Goal: Task Accomplishment & Management: Use online tool/utility

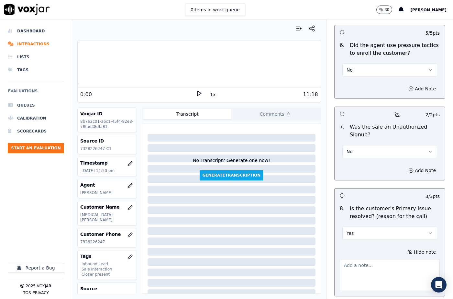
scroll to position [1997, 0]
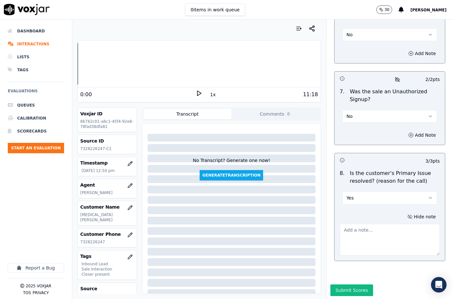
click at [357, 227] on textarea at bounding box center [390, 240] width 100 height 32
click at [347, 224] on textarea "To enrich screen reader interactions, please activate Accessibility in Grammarl…" at bounding box center [390, 240] width 100 height 32
paste textarea "153145 - The cx called about the street light, is not been working for 1 year. …"
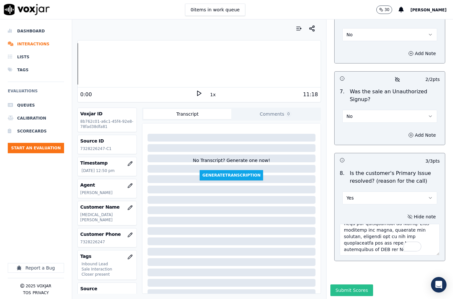
type textarea "153145 - The cx called about the street light, is not been working for 1 year. …"
click at [348, 284] on button "Submit Scores" at bounding box center [351, 290] width 43 height 12
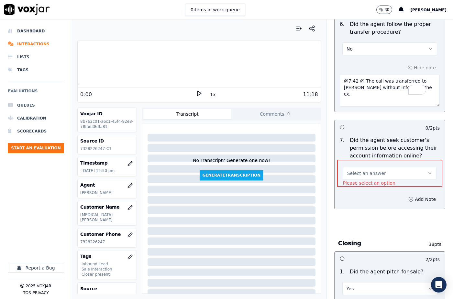
scroll to position [1261, 0]
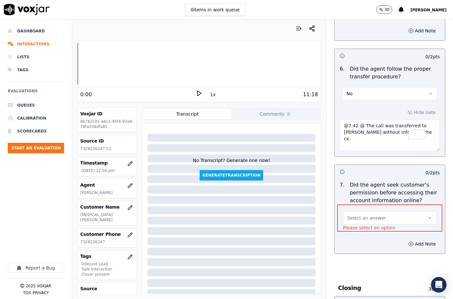
click at [350, 215] on span "Select an answer" at bounding box center [366, 218] width 39 height 6
click at [353, 237] on div "N/A" at bounding box center [379, 237] width 82 height 10
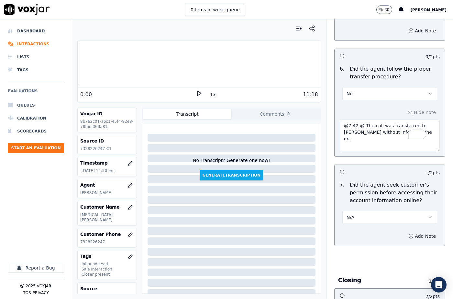
scroll to position [1997, 0]
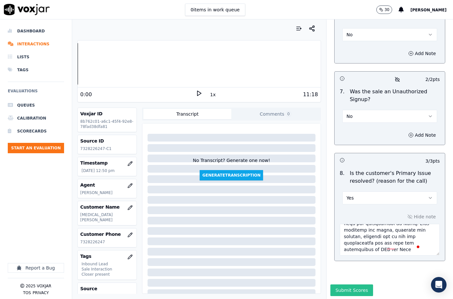
click at [351, 284] on button "Submit Scores" at bounding box center [351, 290] width 43 height 12
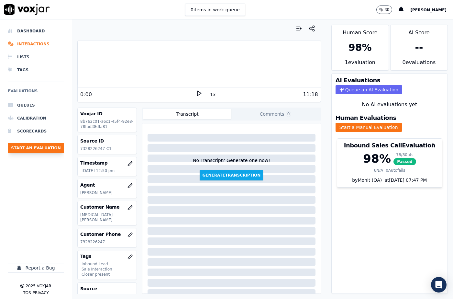
click at [42, 145] on button "Start an Evaluation" at bounding box center [36, 148] width 56 height 10
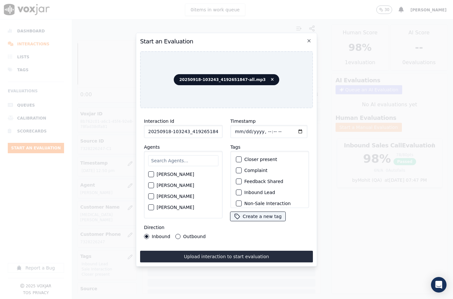
scroll to position [0, 11]
drag, startPoint x: 212, startPoint y: 129, endPoint x: 222, endPoint y: 131, distance: 10.2
click at [222, 131] on div "Interaction Id 20250918-103243_4192651847-all.mp3 Agents [PERSON_NAME] [PERSON_…" at bounding box center [183, 177] width 86 height 129
type input "20250918-103243_4192651847-C1"
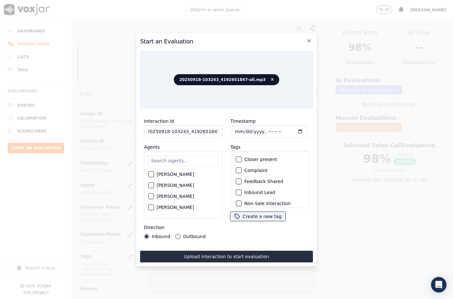
click at [242, 131] on input "Timestamp" at bounding box center [268, 131] width 77 height 13
type input "[DATE]T14:21"
click at [188, 160] on input "text" at bounding box center [183, 160] width 70 height 11
type input "vene"
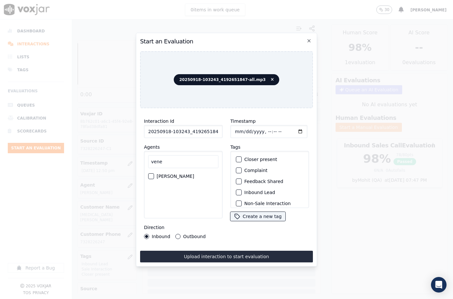
drag, startPoint x: 160, startPoint y: 173, endPoint x: 178, endPoint y: 211, distance: 42.6
click at [160, 174] on label "[PERSON_NAME]" at bounding box center [176, 176] width 38 height 5
click at [154, 173] on button "[PERSON_NAME]" at bounding box center [151, 176] width 6 height 6
click at [178, 234] on button "Outbound" at bounding box center [177, 236] width 5 height 5
click at [236, 158] on div "button" at bounding box center [238, 159] width 5 height 5
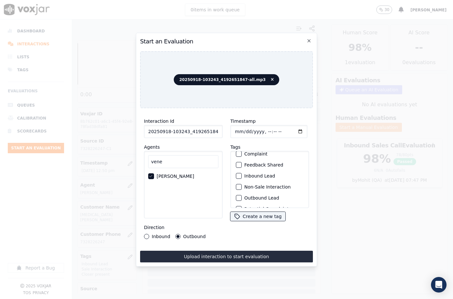
scroll to position [56, 0]
click at [237, 197] on div "button" at bounding box center [238, 199] width 5 height 5
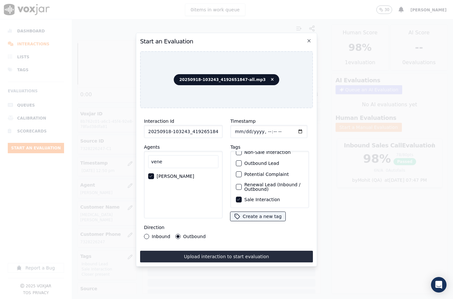
click at [237, 184] on div "button" at bounding box center [238, 186] width 5 height 5
click at [238, 250] on button "Upload interaction to start evaluation" at bounding box center [226, 256] width 173 height 12
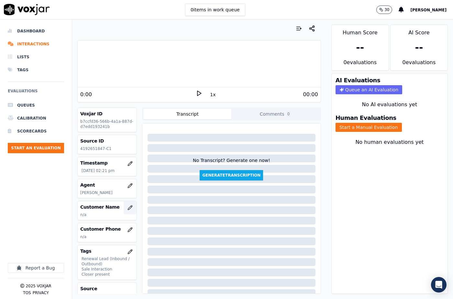
click at [124, 204] on button "button" at bounding box center [130, 207] width 13 height 13
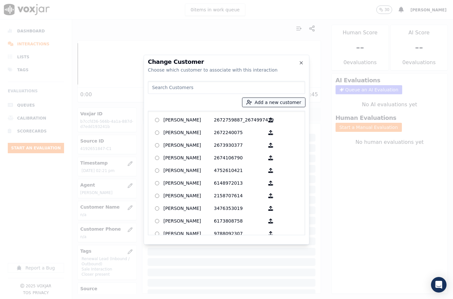
click at [252, 102] on line "button" at bounding box center [251, 102] width 2 height 0
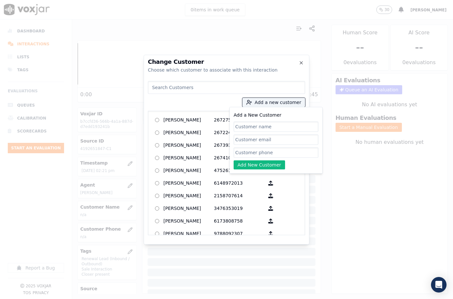
click at [245, 132] on div "Add a New Customer Add New Customer" at bounding box center [276, 140] width 85 height 58
click at [242, 126] on input "Add a New Customer" at bounding box center [276, 126] width 85 height 10
paste input "[PERSON_NAME]"
type input "[PERSON_NAME]"
click at [260, 151] on input "Add a New Customer" at bounding box center [276, 152] width 85 height 10
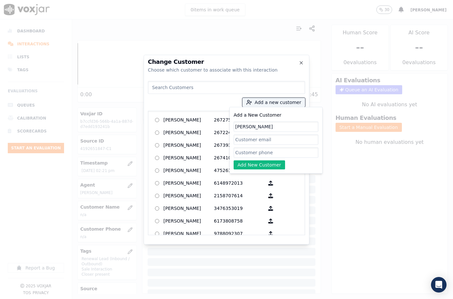
paste input "4192651847"
type input "4192651847"
click at [252, 163] on button "Add New Customer" at bounding box center [259, 164] width 51 height 9
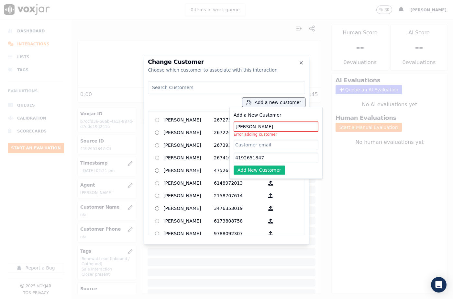
click at [185, 88] on input at bounding box center [226, 87] width 157 height 13
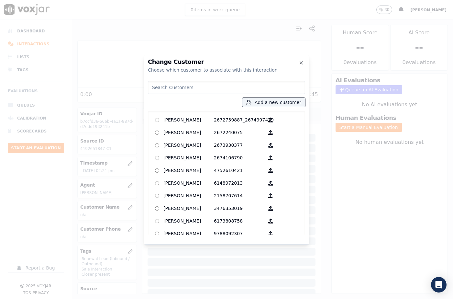
click at [185, 87] on input at bounding box center [226, 87] width 157 height 13
paste input "4192651847"
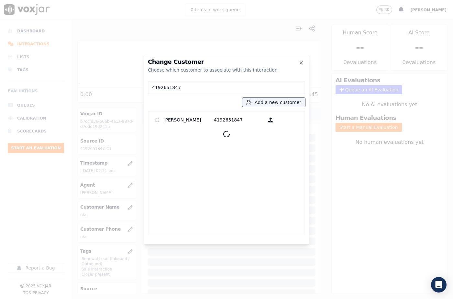
type input "4192651847"
drag, startPoint x: 196, startPoint y: 112, endPoint x: 203, endPoint y: 124, distance: 13.5
click at [197, 118] on p "[PERSON_NAME]" at bounding box center [188, 120] width 50 height 10
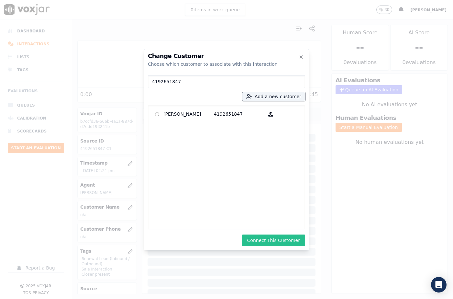
click at [272, 241] on button "Connect This Customer" at bounding box center [273, 240] width 63 height 12
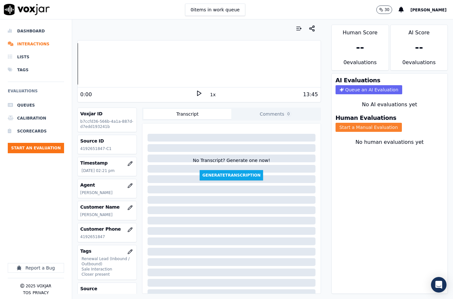
click at [356, 123] on button "Start a Manual Evaluation" at bounding box center [369, 127] width 66 height 9
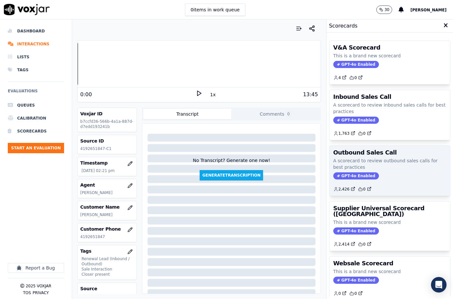
click at [350, 159] on p "A scorecard to review outbound sales calls for best practices" at bounding box center [389, 163] width 113 height 13
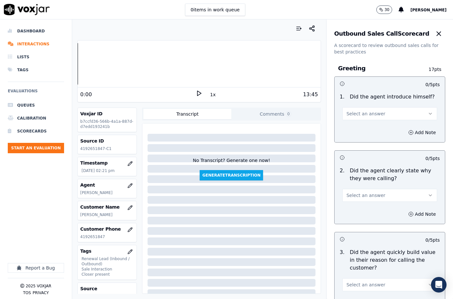
click at [354, 114] on span "Select an answer" at bounding box center [366, 113] width 39 height 6
click at [354, 132] on div "Yes" at bounding box center [378, 128] width 83 height 10
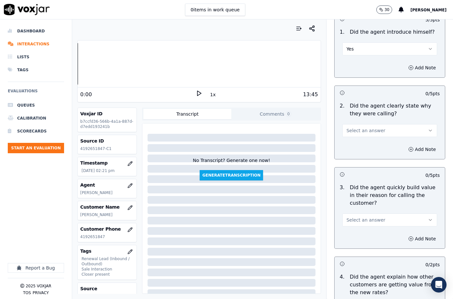
drag, startPoint x: 355, startPoint y: 131, endPoint x: 357, endPoint y: 135, distance: 4.1
click at [356, 132] on span "Select an answer" at bounding box center [366, 130] width 39 height 6
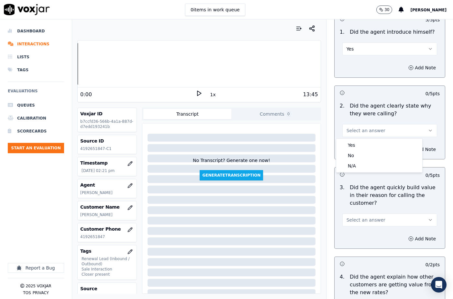
click at [358, 142] on div "Yes" at bounding box center [378, 145] width 83 height 10
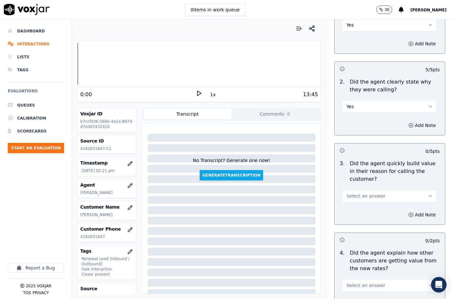
scroll to position [129, 0]
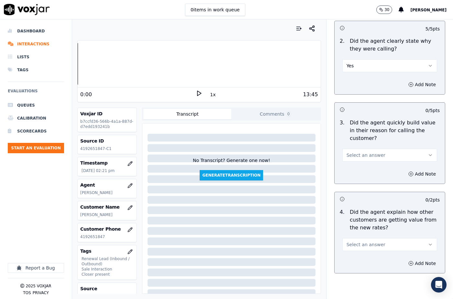
click at [354, 154] on span "Select an answer" at bounding box center [366, 155] width 39 height 6
click at [355, 169] on div "Yes" at bounding box center [378, 169] width 83 height 10
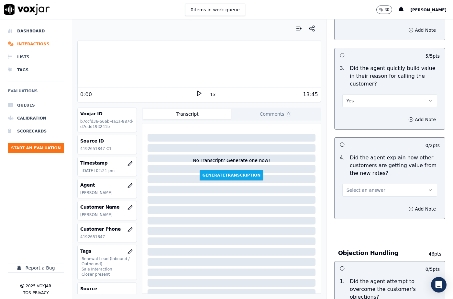
scroll to position [194, 0]
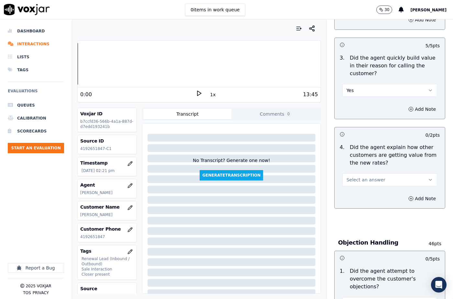
click at [357, 180] on span "Select an answer" at bounding box center [366, 179] width 39 height 6
click at [356, 213] on div "N/A" at bounding box center [378, 215] width 83 height 10
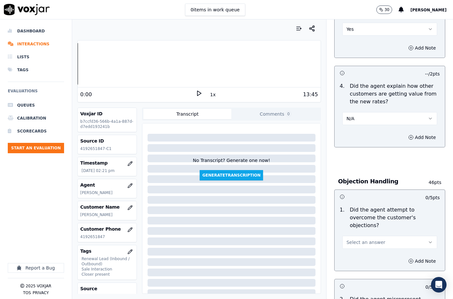
scroll to position [324, 0]
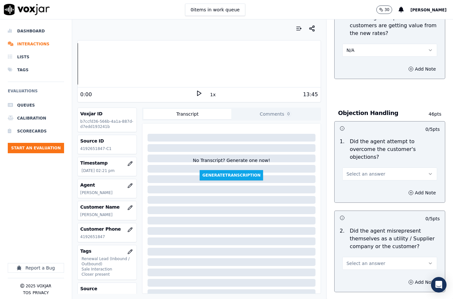
click at [353, 171] on span "Select an answer" at bounding box center [366, 174] width 39 height 6
click at [355, 200] on div "N/A" at bounding box center [378, 201] width 83 height 10
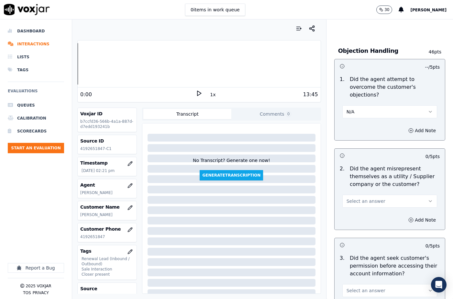
scroll to position [421, 0]
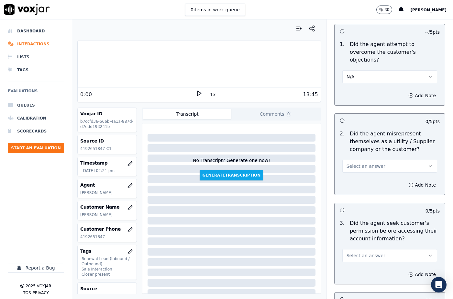
drag, startPoint x: 357, startPoint y: 158, endPoint x: 357, endPoint y: 163, distance: 5.5
click at [357, 163] on span "Select an answer" at bounding box center [366, 166] width 39 height 6
click at [357, 180] on div "No" at bounding box center [378, 183] width 83 height 10
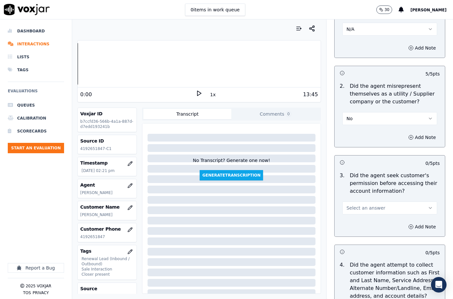
scroll to position [518, 0]
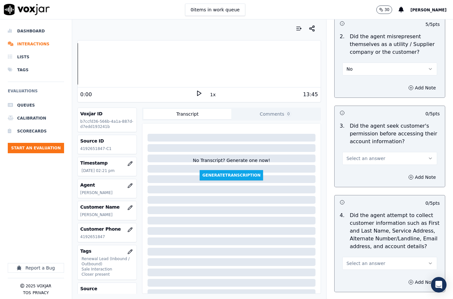
click at [360, 155] on span "Select an answer" at bounding box center [366, 158] width 39 height 6
click at [359, 186] on div "N/A" at bounding box center [378, 186] width 83 height 10
drag, startPoint x: 406, startPoint y: 170, endPoint x: 385, endPoint y: 192, distance: 30.2
click at [406, 172] on button "Add Note" at bounding box center [421, 176] width 35 height 9
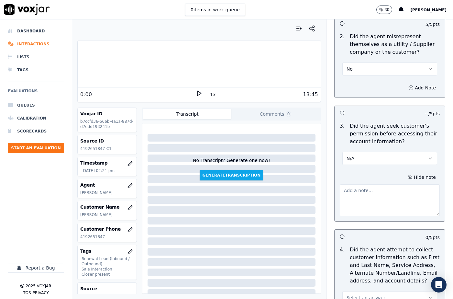
click at [375, 192] on textarea at bounding box center [390, 200] width 100 height 32
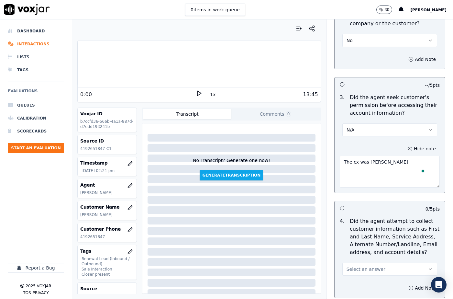
scroll to position [615, 0]
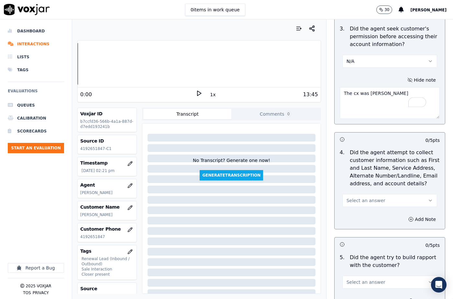
type textarea "The cx was [PERSON_NAME]"
click at [351, 197] on span "Select an answer" at bounding box center [366, 200] width 39 height 6
click at [358, 226] on div "N/A" at bounding box center [378, 228] width 83 height 10
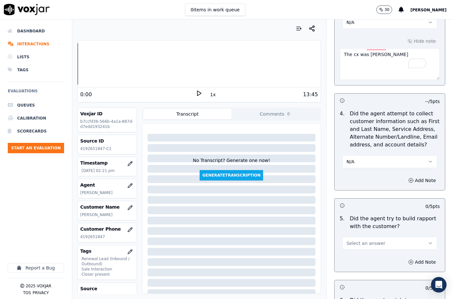
scroll to position [712, 0]
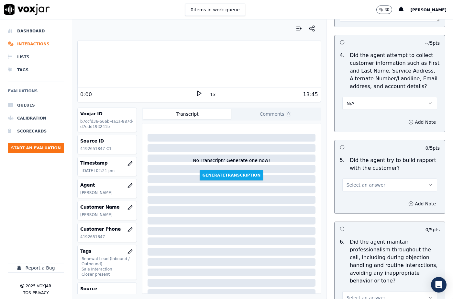
click at [356, 181] on button "Select an answer" at bounding box center [389, 184] width 95 height 13
click at [357, 189] on div "Yes" at bounding box center [378, 191] width 83 height 10
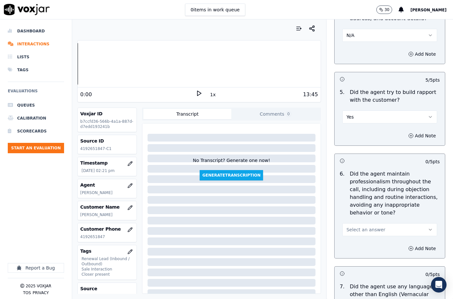
scroll to position [809, 0]
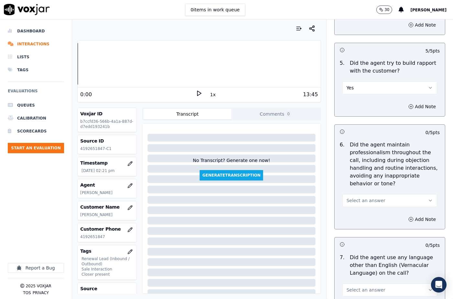
click at [360, 197] on span "Select an answer" at bounding box center [366, 200] width 39 height 6
click at [360, 199] on div "Yes" at bounding box center [378, 199] width 83 height 10
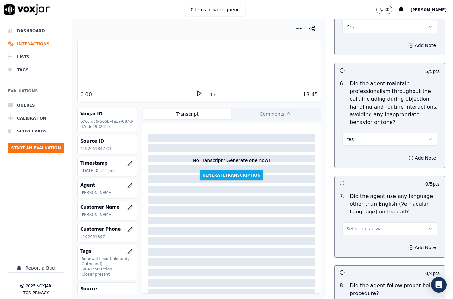
scroll to position [906, 0]
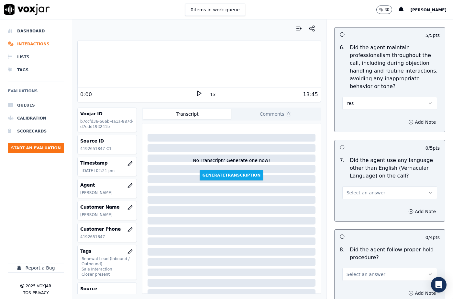
click at [353, 186] on button "Select an answer" at bounding box center [389, 192] width 95 height 13
click at [354, 200] on div "No" at bounding box center [378, 202] width 83 height 10
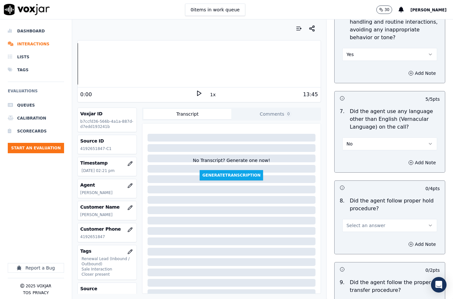
scroll to position [1003, 0]
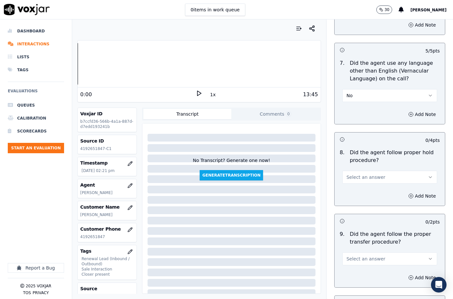
click at [352, 171] on button "Select an answer" at bounding box center [389, 177] width 95 height 13
click at [353, 195] on div "N/A" at bounding box center [378, 197] width 83 height 10
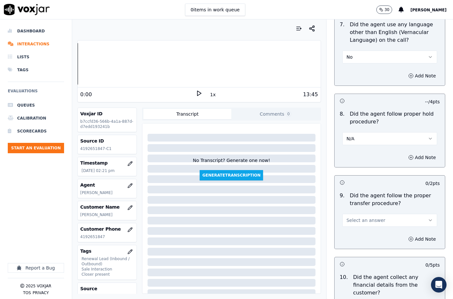
scroll to position [1100, 0]
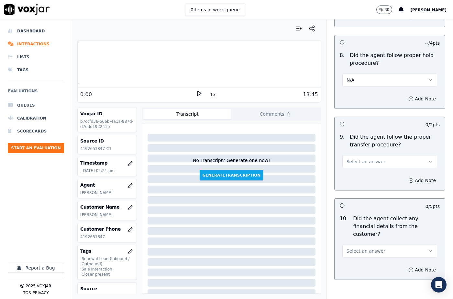
click at [352, 158] on span "Select an answer" at bounding box center [366, 161] width 39 height 6
click at [354, 160] on div "Yes" at bounding box center [378, 160] width 83 height 10
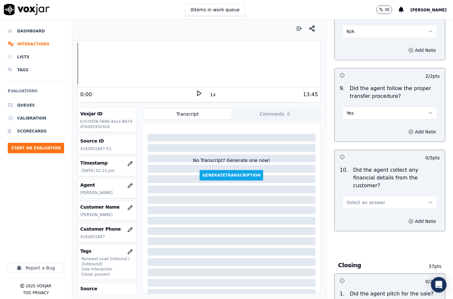
scroll to position [1197, 0]
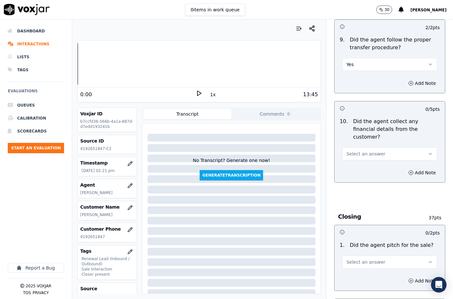
click at [357, 150] on span "Select an answer" at bounding box center [366, 153] width 39 height 6
click at [357, 156] on div "No" at bounding box center [378, 155] width 83 height 10
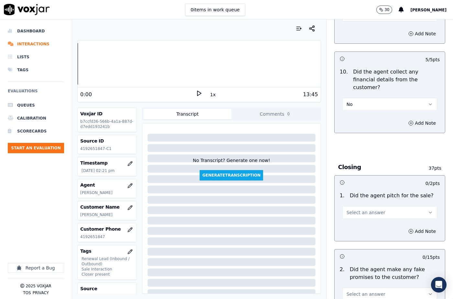
scroll to position [1294, 0]
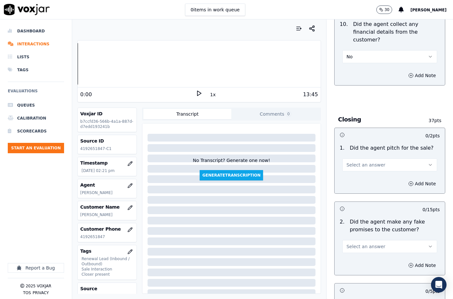
click at [355, 161] on span "Select an answer" at bounding box center [366, 164] width 39 height 6
click at [356, 161] on div "No" at bounding box center [378, 166] width 83 height 10
click at [355, 158] on button "No" at bounding box center [389, 164] width 95 height 13
click at [356, 159] on div "Yes" at bounding box center [378, 156] width 83 height 10
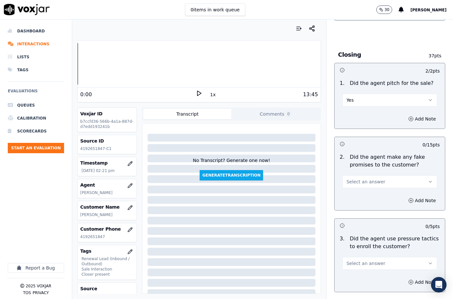
click at [362, 178] on span "Select an answer" at bounding box center [366, 181] width 39 height 6
click at [356, 182] on div "No" at bounding box center [378, 183] width 83 height 10
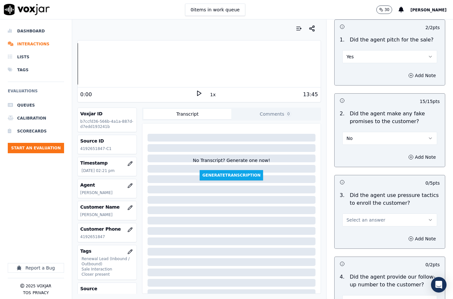
scroll to position [1456, 0]
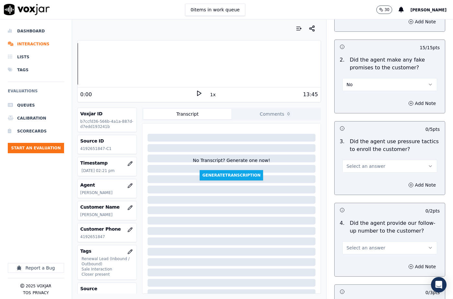
click at [361, 163] on span "Select an answer" at bounding box center [366, 166] width 39 height 6
click at [355, 166] on div "No" at bounding box center [378, 167] width 83 height 10
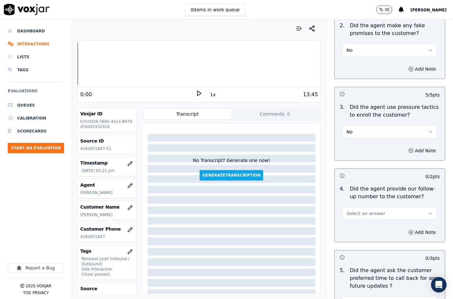
scroll to position [1521, 0]
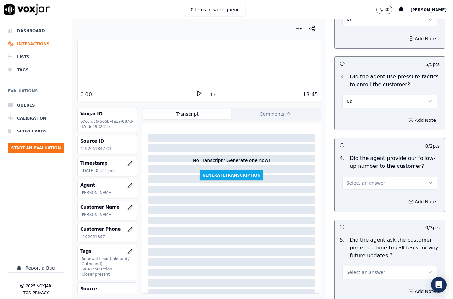
click at [359, 180] on span "Select an answer" at bounding box center [366, 183] width 39 height 6
click at [362, 220] on div "0 / 3 pts" at bounding box center [390, 227] width 110 height 14
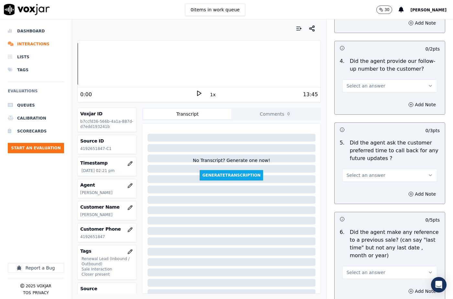
drag, startPoint x: 353, startPoint y: 60, endPoint x: 353, endPoint y: 65, distance: 5.5
click at [353, 83] on span "Select an answer" at bounding box center [366, 86] width 39 height 6
click at [356, 87] on div "No" at bounding box center [378, 87] width 83 height 10
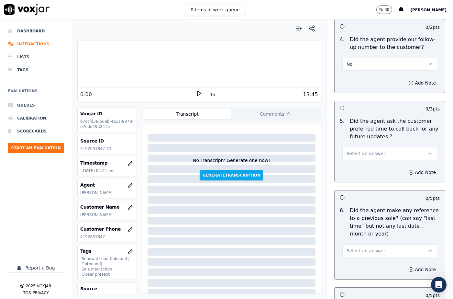
scroll to position [1650, 0]
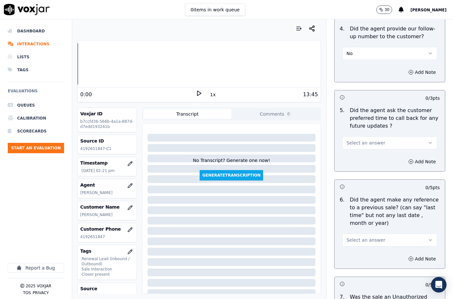
click at [360, 139] on span "Select an answer" at bounding box center [366, 142] width 39 height 6
click at [359, 152] on div "N/A" at bounding box center [378, 154] width 83 height 10
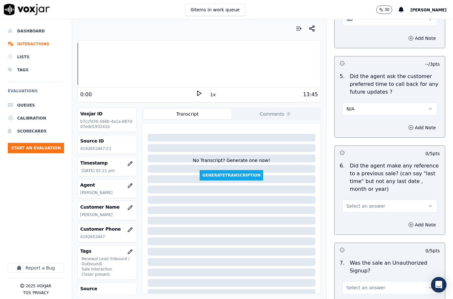
scroll to position [1715, 0]
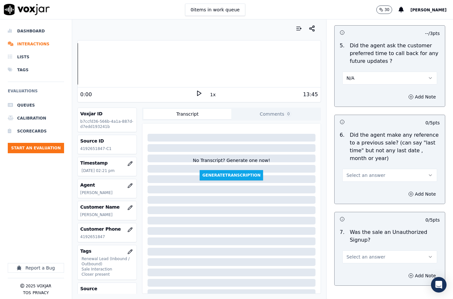
click at [357, 169] on button "Select an answer" at bounding box center [389, 175] width 95 height 13
click at [355, 175] on div "No" at bounding box center [378, 176] width 83 height 10
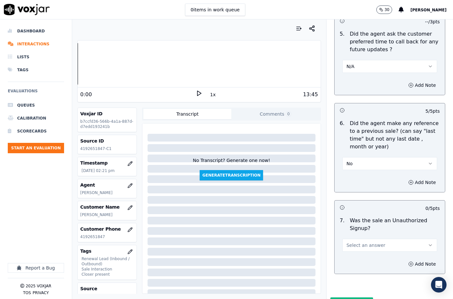
scroll to position [1732, 0]
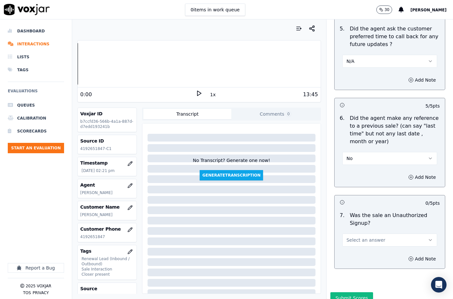
click at [357, 233] on button "Select an answer" at bounding box center [389, 239] width 95 height 13
drag, startPoint x: 354, startPoint y: 240, endPoint x: 365, endPoint y: 241, distance: 10.4
click at [355, 240] on div "No" at bounding box center [378, 241] width 83 height 10
drag, startPoint x: 408, startPoint y: 236, endPoint x: 402, endPoint y: 240, distance: 7.9
click at [404, 254] on button "Add Note" at bounding box center [421, 258] width 35 height 9
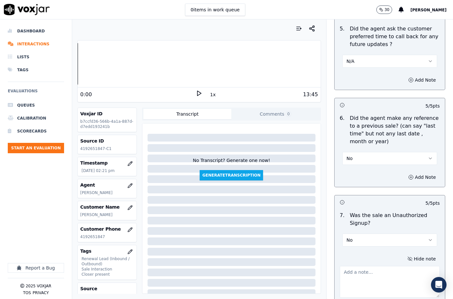
click at [361, 266] on textarea at bounding box center [390, 282] width 100 height 32
drag, startPoint x: 352, startPoint y: 257, endPoint x: 362, endPoint y: 237, distance: 22.6
click at [352, 266] on textarea "To enrich screen reader interactions, please activate Accessibility in Grammarl…" at bounding box center [390, 282] width 100 height 32
paste textarea "[PERSON_NAME] called the cx and pitched for the ELec, " I'm just calling you to…"
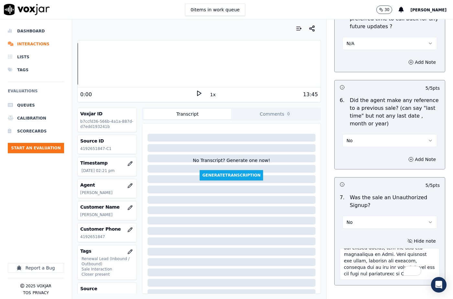
scroll to position [1766, 0]
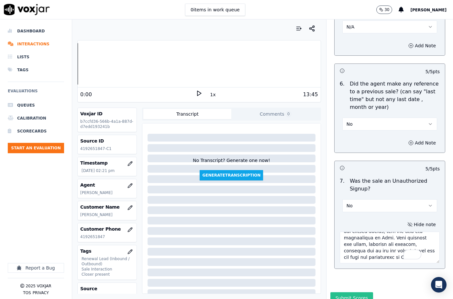
type textarea "[PERSON_NAME] called the cx and pitched for the ELec, " I'm just calling you to…"
click at [353, 292] on button "Submit Scores" at bounding box center [351, 298] width 43 height 12
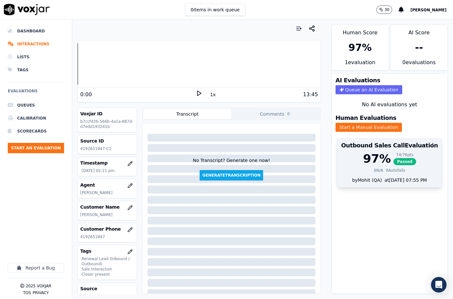
click at [397, 158] on span "Passed" at bounding box center [404, 161] width 23 height 7
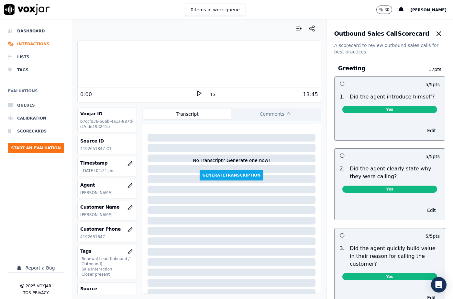
scroll to position [1710, 0]
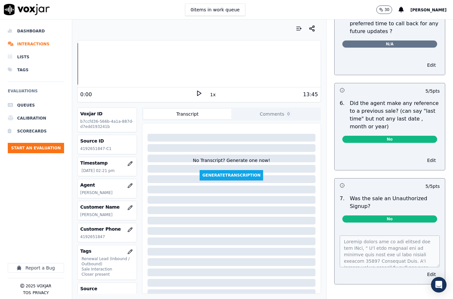
drag, startPoint x: 419, startPoint y: 250, endPoint x: 406, endPoint y: 257, distance: 14.5
click at [423, 270] on button "Edit" at bounding box center [431, 274] width 17 height 9
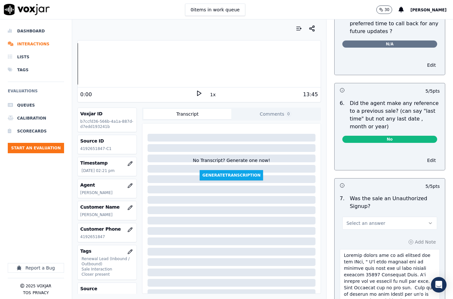
drag, startPoint x: 422, startPoint y: 254, endPoint x: 404, endPoint y: 209, distance: 48.9
click at [426, 298] on html "0 items in work queue 30 [PERSON_NAME] Dashboard Interactions Lists Tags Evalua…" at bounding box center [226, 149] width 453 height 299
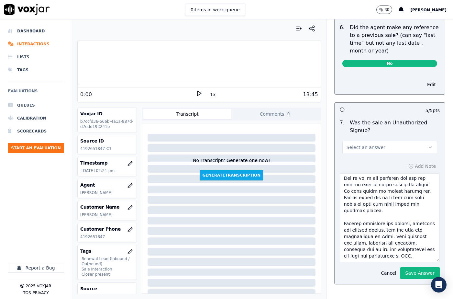
scroll to position [124, 0]
drag, startPoint x: 396, startPoint y: 232, endPoint x: 334, endPoint y: 201, distance: 69.5
click at [340, 201] on textarea "To enrich screen reader interactions, please activate Accessibility in Grammarl…" at bounding box center [390, 217] width 100 height 89
paste textarea "The cx got very much agitated as he had to confirm the same information to diff…"
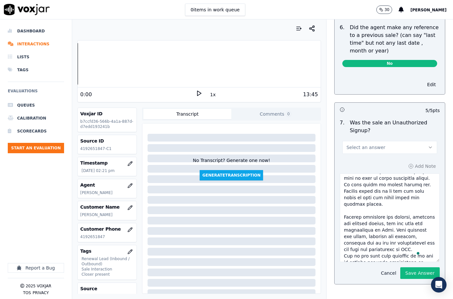
scroll to position [141, 0]
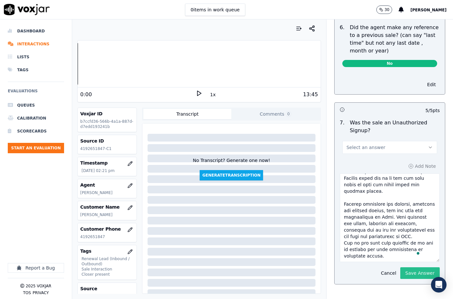
type textarea "[PERSON_NAME] called the cx and pitched for the ELec, " I'm just calling you to…"
drag, startPoint x: 400, startPoint y: 249, endPoint x: 396, endPoint y: 244, distance: 6.5
click at [400, 267] on button "Save Answer" at bounding box center [419, 273] width 39 height 12
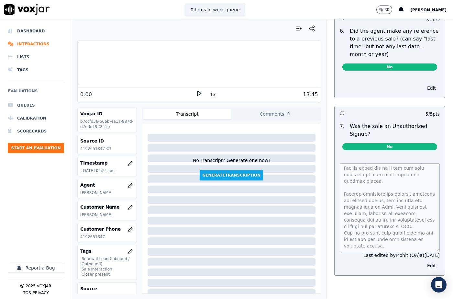
scroll to position [1773, 0]
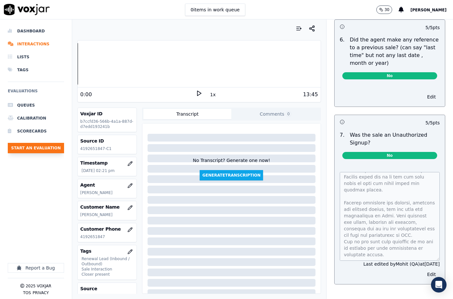
click at [45, 148] on button "Start an Evaluation" at bounding box center [36, 148] width 56 height 10
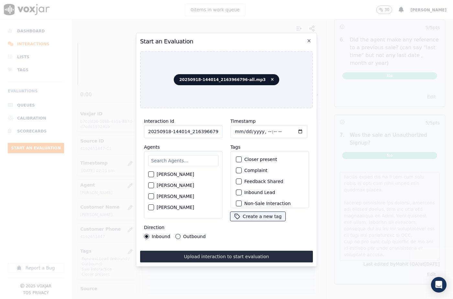
scroll to position [0, 11]
drag, startPoint x: 213, startPoint y: 128, endPoint x: 222, endPoint y: 129, distance: 9.4
click at [222, 129] on div "Interaction Id 20250918-144014_2163966796-all.mp3 Agents [PERSON_NAME] [PERSON_…" at bounding box center [183, 177] width 86 height 129
type input "20250918-144014_2163966796-C1"
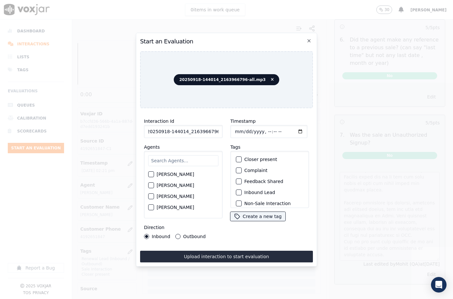
click at [243, 129] on input "Timestamp" at bounding box center [268, 131] width 77 height 13
type input "[DATE]T14:29"
click at [164, 160] on input "text" at bounding box center [183, 160] width 70 height 11
type input "brand"
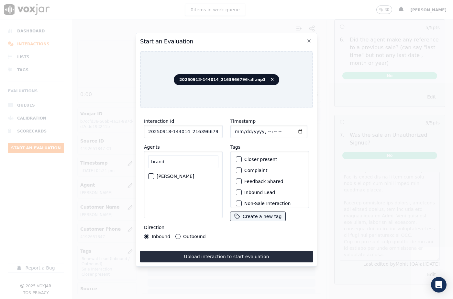
drag, startPoint x: 149, startPoint y: 172, endPoint x: 158, endPoint y: 176, distance: 10.3
click at [149, 174] on div "button" at bounding box center [151, 176] width 5 height 5
click at [178, 234] on button "Outbound" at bounding box center [177, 236] width 5 height 5
click at [237, 157] on div "button" at bounding box center [238, 159] width 5 height 5
click at [237, 191] on div "button" at bounding box center [238, 192] width 5 height 5
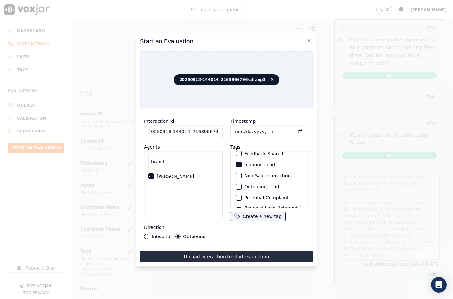
scroll to position [56, 0]
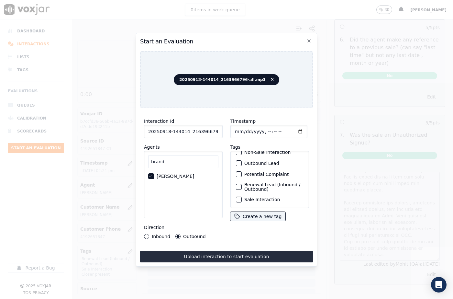
click at [236, 197] on div "button" at bounding box center [238, 199] width 5 height 5
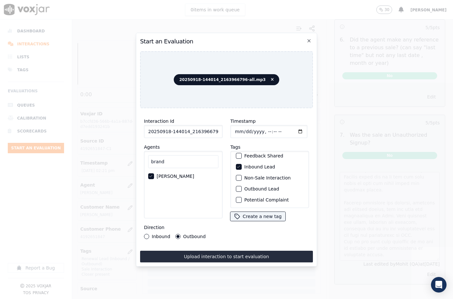
scroll to position [0, 0]
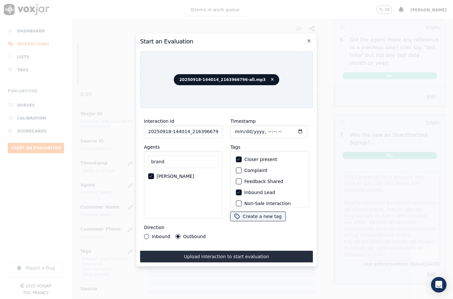
click at [236, 189] on button "Inbound Lead" at bounding box center [239, 192] width 6 height 6
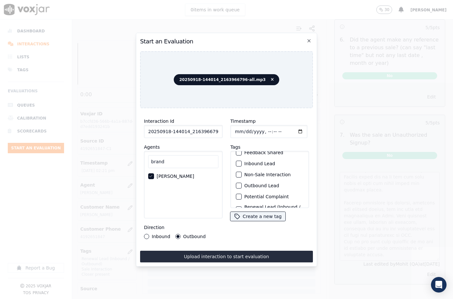
scroll to position [56, 0]
click at [237, 184] on div "button" at bounding box center [238, 186] width 5 height 5
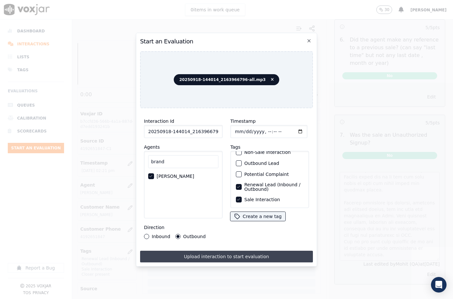
click at [244, 255] on button "Upload interaction to start evaluation" at bounding box center [226, 256] width 173 height 12
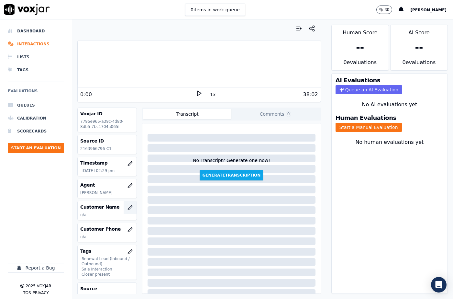
click at [128, 207] on icon "button" at bounding box center [130, 207] width 4 height 4
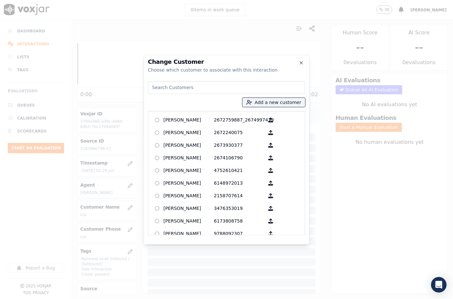
click at [229, 90] on input at bounding box center [226, 87] width 157 height 13
paste input "[PERSON_NAME]"
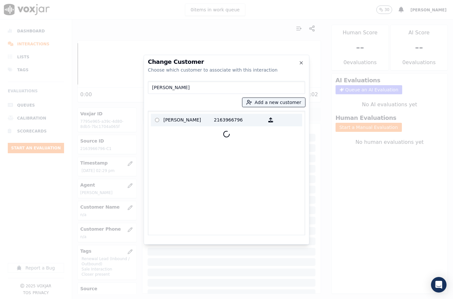
type input "[PERSON_NAME]"
click at [211, 123] on p "[PERSON_NAME]" at bounding box center [188, 120] width 50 height 10
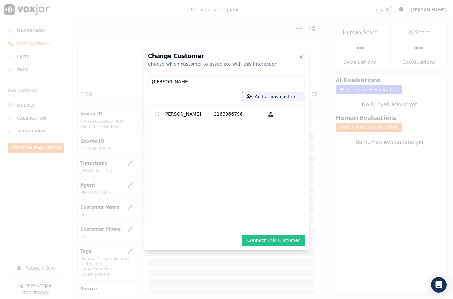
click at [280, 237] on button "Connect This Customer" at bounding box center [273, 240] width 63 height 12
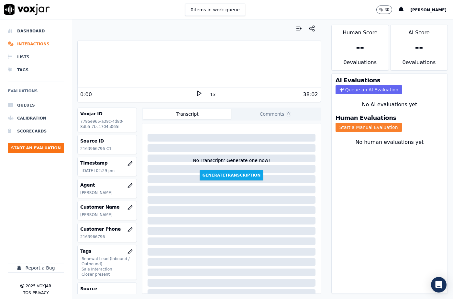
click at [343, 125] on button "Start a Manual Evaluation" at bounding box center [369, 127] width 66 height 9
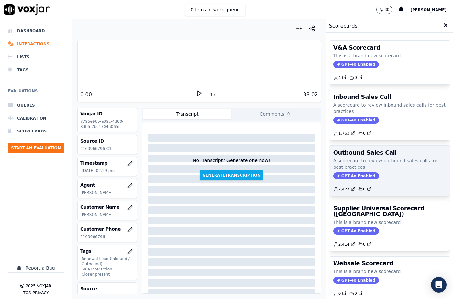
click at [350, 170] on p "A scorecard to review outbound sales calls for best practices" at bounding box center [389, 163] width 113 height 13
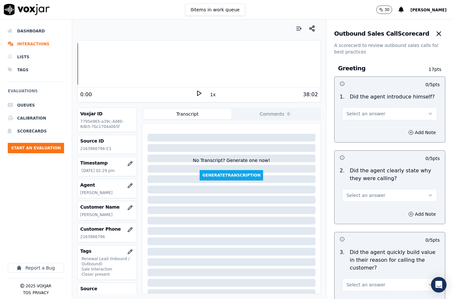
drag, startPoint x: 358, startPoint y: 112, endPoint x: 358, endPoint y: 118, distance: 5.8
click at [358, 113] on span "Select an answer" at bounding box center [366, 113] width 39 height 6
click at [356, 126] on div "Yes" at bounding box center [378, 128] width 83 height 10
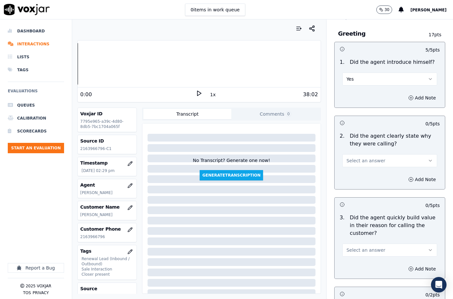
scroll to position [65, 0]
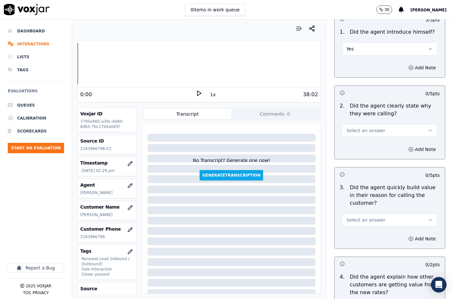
drag, startPoint x: 349, startPoint y: 129, endPoint x: 352, endPoint y: 135, distance: 6.6
click at [350, 130] on span "Select an answer" at bounding box center [366, 130] width 39 height 6
click at [353, 145] on div "Yes" at bounding box center [378, 145] width 83 height 10
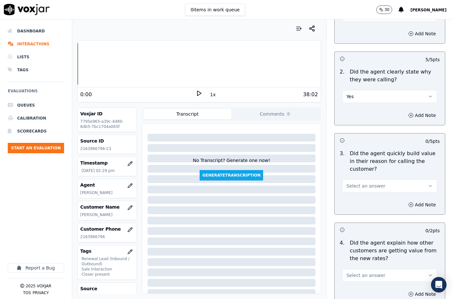
scroll to position [129, 0]
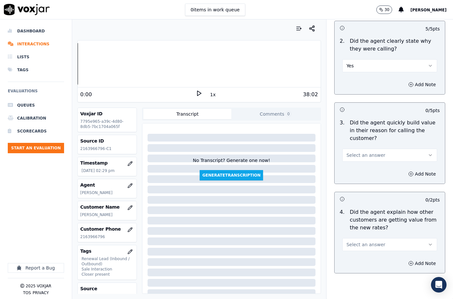
drag, startPoint x: 364, startPoint y: 152, endPoint x: 365, endPoint y: 160, distance: 7.8
click at [364, 154] on span "Select an answer" at bounding box center [366, 155] width 39 height 6
click at [363, 175] on div "No" at bounding box center [378, 180] width 83 height 10
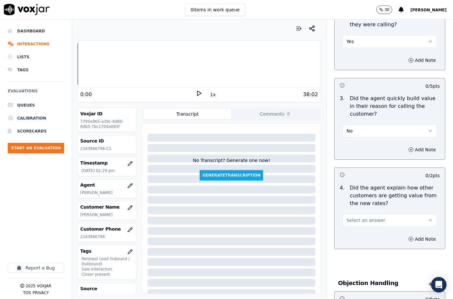
scroll to position [194, 0]
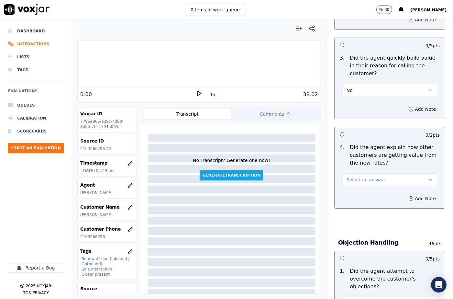
click at [355, 91] on button "No" at bounding box center [389, 90] width 95 height 13
click at [355, 104] on div "Yes" at bounding box center [378, 105] width 83 height 10
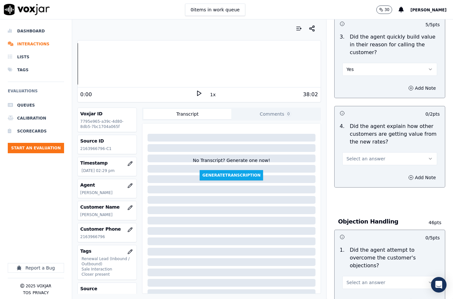
scroll to position [226, 0]
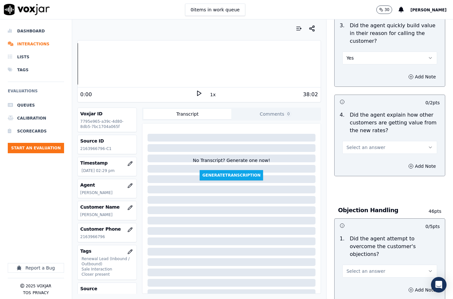
click at [363, 146] on span "Select an answer" at bounding box center [366, 147] width 39 height 6
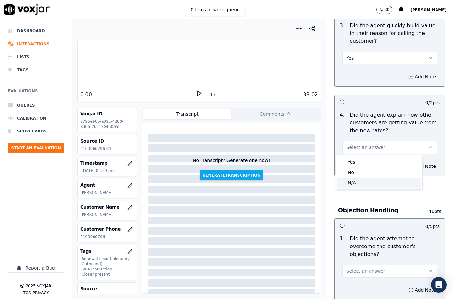
click at [360, 181] on div "N/A" at bounding box center [378, 182] width 83 height 10
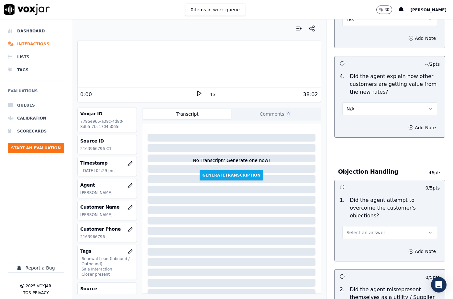
scroll to position [324, 0]
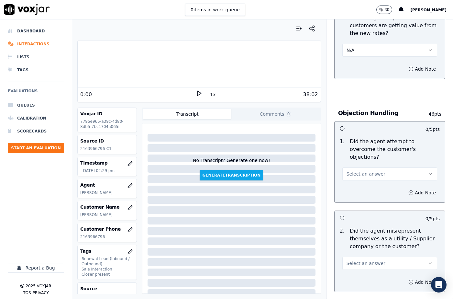
click at [356, 170] on button "Select an answer" at bounding box center [389, 173] width 95 height 13
click at [356, 189] on div "No" at bounding box center [378, 191] width 83 height 10
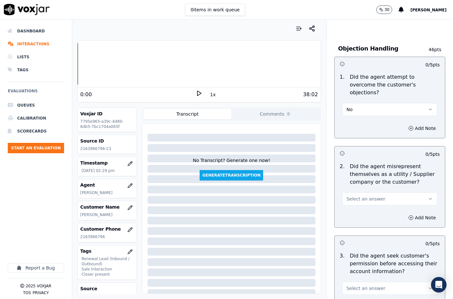
scroll to position [388, 0]
drag, startPoint x: 362, startPoint y: 96, endPoint x: 364, endPoint y: 108, distance: 12.7
click at [362, 103] on button "No" at bounding box center [389, 109] width 95 height 13
click at [361, 137] on div "N/A" at bounding box center [378, 136] width 83 height 10
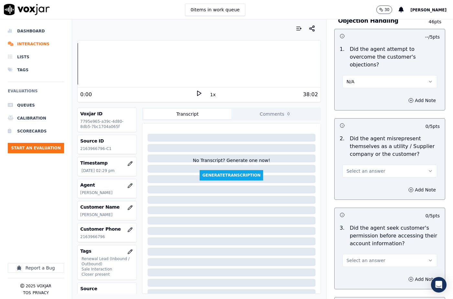
scroll to position [453, 0]
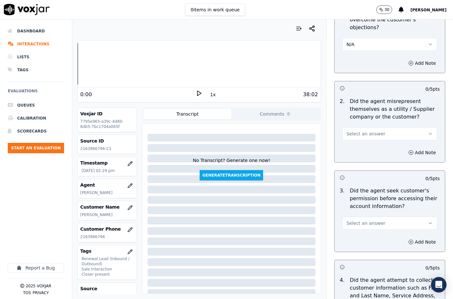
click at [363, 130] on span "Select an answer" at bounding box center [366, 133] width 39 height 6
click at [362, 147] on div "No" at bounding box center [378, 151] width 83 height 10
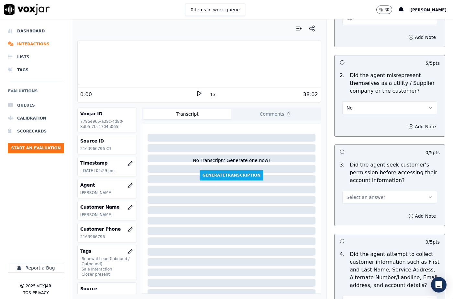
scroll to position [518, 0]
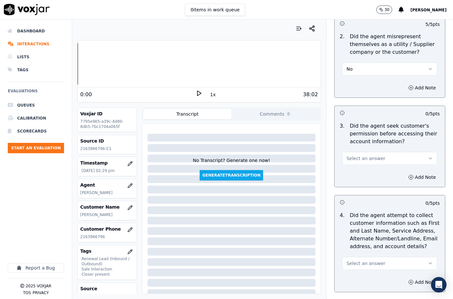
click at [358, 155] on span "Select an answer" at bounding box center [366, 158] width 39 height 6
click at [356, 211] on p "Did the agent attempt to collect customer information such as First and Last Na…" at bounding box center [395, 230] width 90 height 39
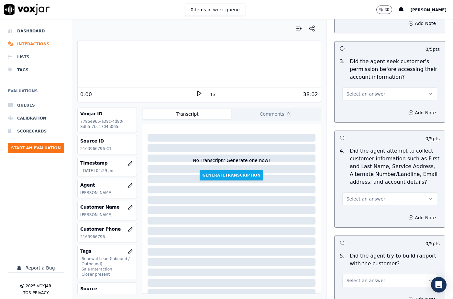
scroll to position [582, 0]
click at [358, 195] on span "Select an answer" at bounding box center [366, 198] width 39 height 6
click at [358, 220] on div "No" at bounding box center [378, 215] width 83 height 10
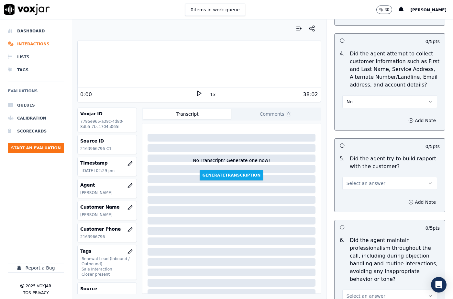
scroll to position [679, 0]
click at [356, 95] on button "No" at bounding box center [389, 101] width 95 height 13
click at [356, 125] on div "N/A" at bounding box center [378, 129] width 83 height 10
click at [364, 180] on span "Select an answer" at bounding box center [366, 183] width 39 height 6
click at [364, 188] on div "Yes" at bounding box center [378, 189] width 83 height 10
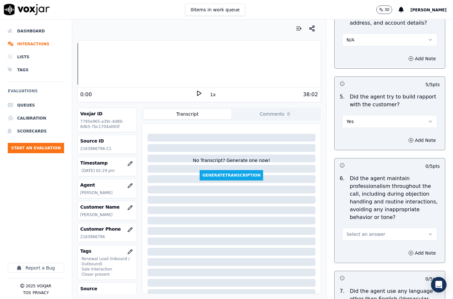
scroll to position [777, 0]
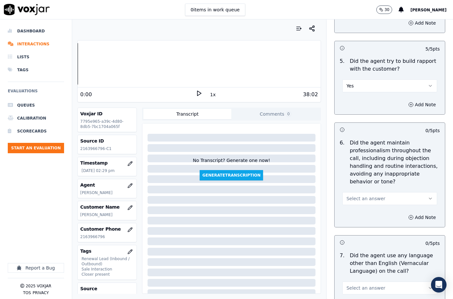
click at [360, 195] on span "Select an answer" at bounding box center [366, 198] width 39 height 6
click at [356, 207] on div "No" at bounding box center [378, 208] width 83 height 10
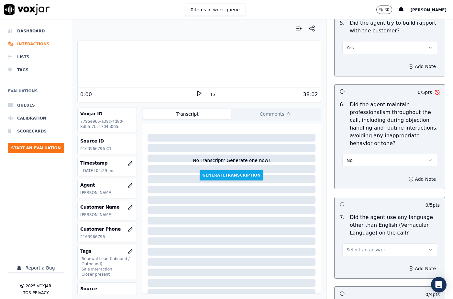
scroll to position [874, 0]
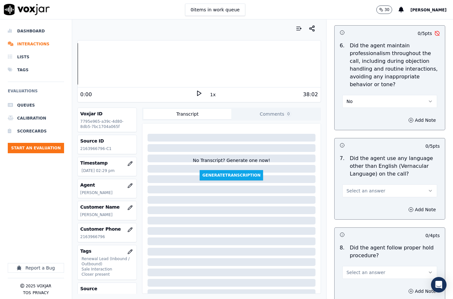
click at [351, 95] on button "No" at bounding box center [389, 101] width 95 height 13
click at [356, 102] on div "Yes" at bounding box center [378, 100] width 83 height 10
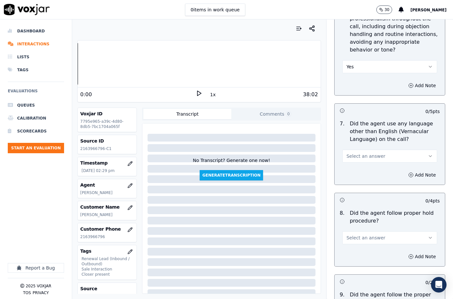
scroll to position [938, 0]
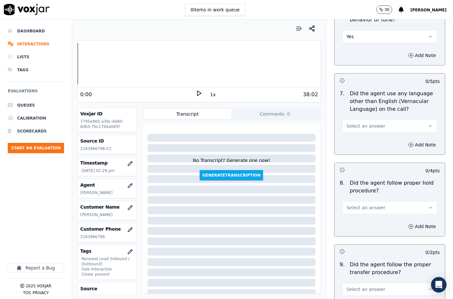
click at [357, 123] on span "Select an answer" at bounding box center [366, 126] width 39 height 6
click at [357, 133] on div "No" at bounding box center [378, 135] width 83 height 10
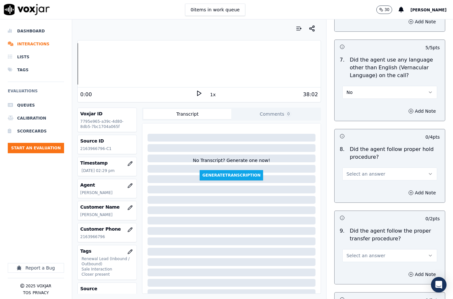
scroll to position [1003, 0]
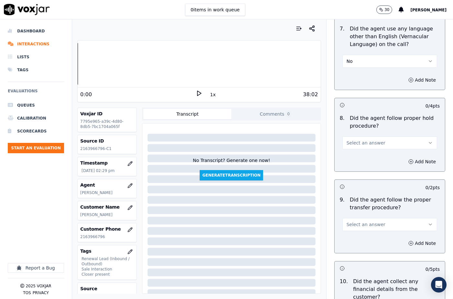
drag, startPoint x: 360, startPoint y: 130, endPoint x: 361, endPoint y: 134, distance: 3.9
click at [360, 139] on span "Select an answer" at bounding box center [366, 142] width 39 height 6
click at [362, 161] on div "N/A" at bounding box center [378, 162] width 83 height 10
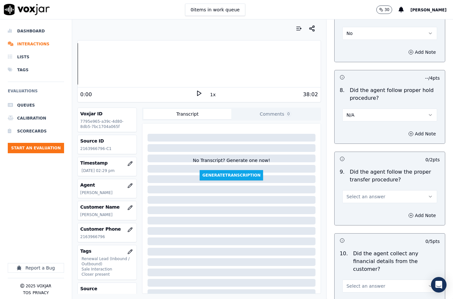
scroll to position [1068, 0]
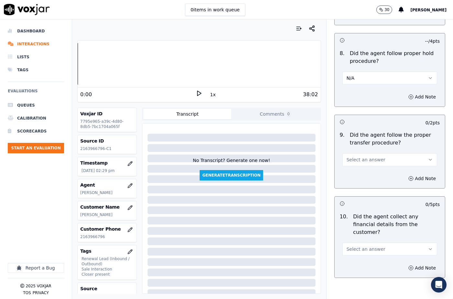
click at [359, 156] on span "Select an answer" at bounding box center [366, 159] width 39 height 6
click at [357, 160] on div "Yes" at bounding box center [378, 158] width 83 height 10
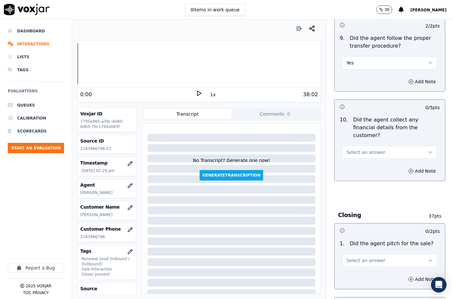
scroll to position [1165, 0]
click at [358, 149] on span "Select an answer" at bounding box center [366, 152] width 39 height 6
click at [360, 153] on div "No" at bounding box center [378, 153] width 83 height 10
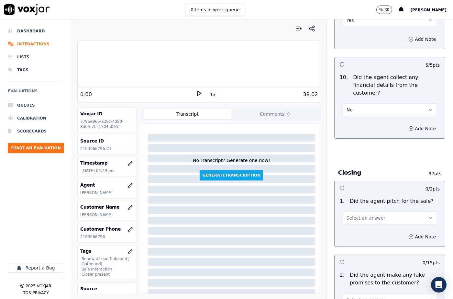
scroll to position [1229, 0]
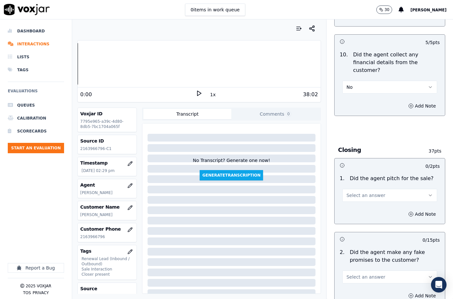
click at [356, 192] on span "Select an answer" at bounding box center [366, 195] width 39 height 6
click at [358, 184] on div "Yes" at bounding box center [378, 186] width 83 height 10
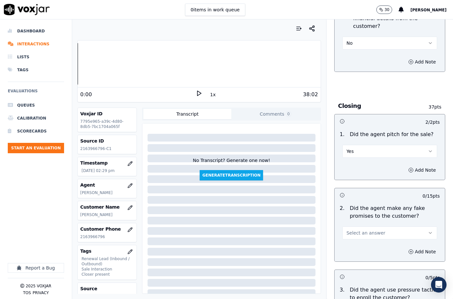
scroll to position [1359, 0]
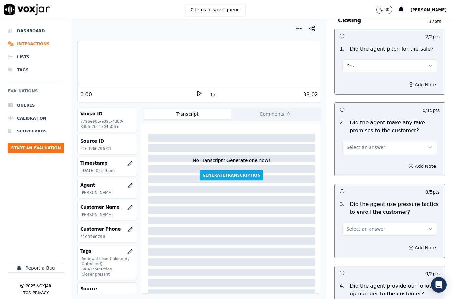
click at [350, 144] on span "Select an answer" at bounding box center [366, 147] width 39 height 6
click at [355, 147] on div "No" at bounding box center [378, 149] width 83 height 10
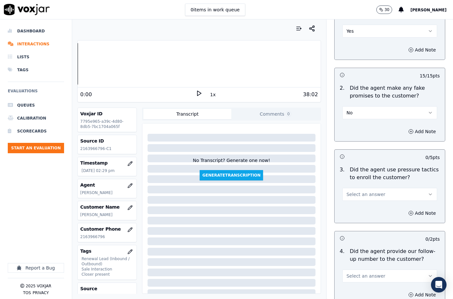
scroll to position [1424, 0]
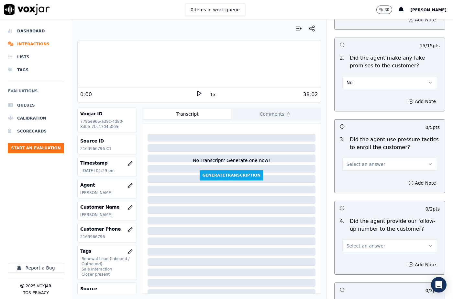
click at [360, 161] on span "Select an answer" at bounding box center [366, 164] width 39 height 6
click at [360, 163] on div "No" at bounding box center [378, 165] width 83 height 10
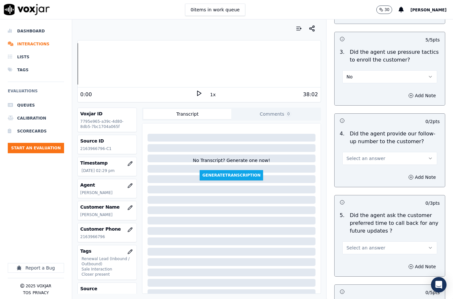
scroll to position [1521, 0]
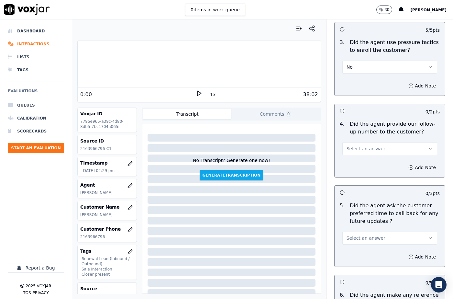
click at [359, 145] on span "Select an answer" at bounding box center [366, 148] width 39 height 6
click at [361, 150] on div "No" at bounding box center [378, 150] width 83 height 10
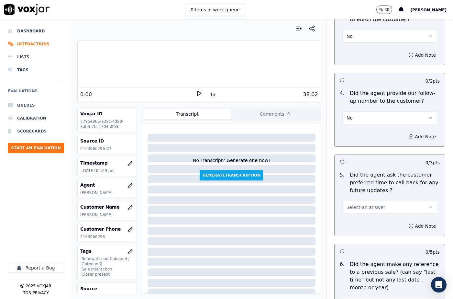
scroll to position [1585, 0]
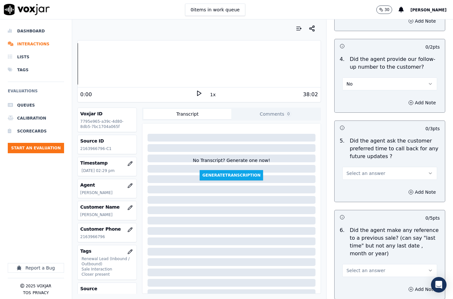
click at [358, 77] on button "No" at bounding box center [389, 83] width 95 height 13
click at [362, 75] on div "Yes" at bounding box center [378, 75] width 83 height 10
click at [355, 77] on button "Yes" at bounding box center [389, 83] width 95 height 13
click at [359, 96] on div "N/A" at bounding box center [378, 96] width 83 height 10
click at [362, 170] on span "Select an answer" at bounding box center [366, 173] width 39 height 6
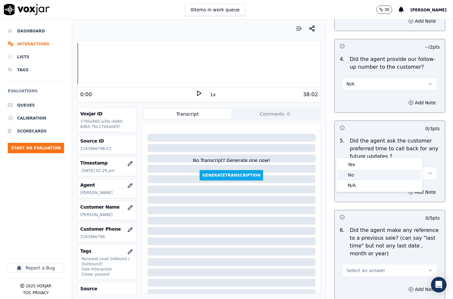
click at [360, 174] on div "No" at bounding box center [378, 175] width 83 height 10
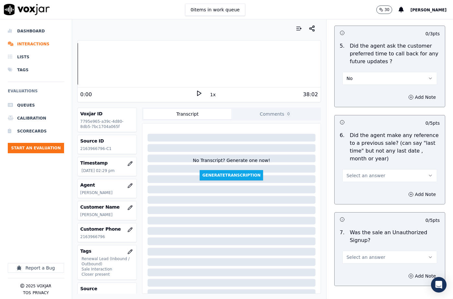
scroll to position [1682, 0]
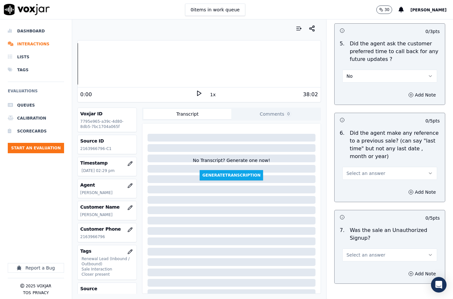
click at [361, 70] on button "No" at bounding box center [389, 76] width 95 height 13
click at [358, 85] on div "N/A" at bounding box center [378, 88] width 83 height 10
click at [362, 170] on span "Select an answer" at bounding box center [366, 173] width 39 height 6
click at [361, 175] on div "No" at bounding box center [378, 175] width 83 height 10
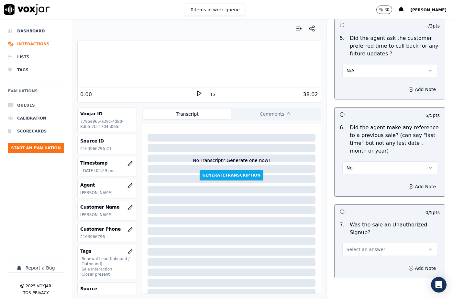
scroll to position [1697, 0]
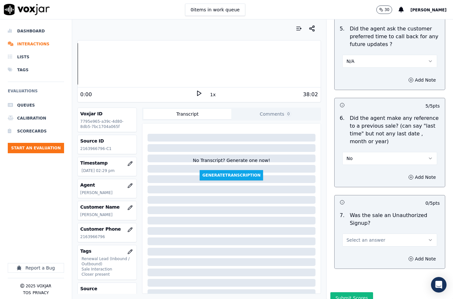
click at [363, 237] on span "Select an answer" at bounding box center [366, 240] width 39 height 6
click at [358, 239] on div "No" at bounding box center [378, 241] width 83 height 10
click at [417, 254] on button "Add Note" at bounding box center [421, 258] width 35 height 9
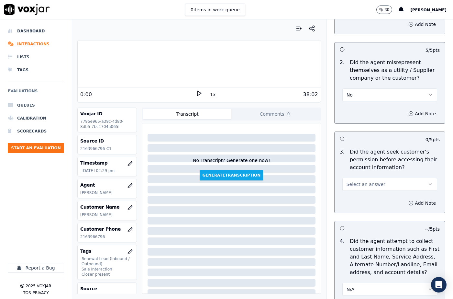
click at [366, 181] on span "Select an answer" at bounding box center [366, 184] width 39 height 6
click at [369, 190] on div "Yes" at bounding box center [378, 191] width 83 height 10
click at [371, 145] on div "3 . Did the agent seek customer's permission before accessing their account inf…" at bounding box center [390, 169] width 110 height 48
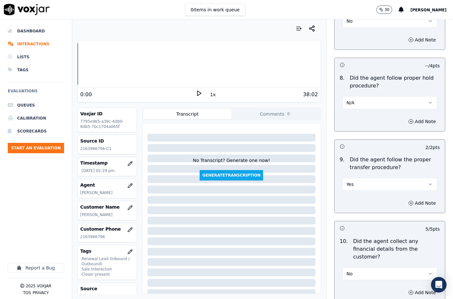
click at [374, 178] on button "Yes" at bounding box center [389, 184] width 95 height 13
click at [360, 193] on div "No" at bounding box center [378, 193] width 83 height 10
click at [404, 198] on button "Add Note" at bounding box center [421, 202] width 35 height 9
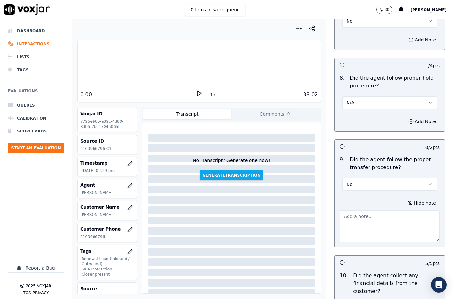
click at [364, 210] on textarea at bounding box center [390, 226] width 100 height 32
paste textarea "@ The call was transferred to [PERSON_NAME] without informing the cx."
drag, startPoint x: 341, startPoint y: 201, endPoint x: 347, endPoint y: 230, distance: 29.8
click at [341, 210] on textarea "@ The call was transferred to [PERSON_NAME] without informing the cx." at bounding box center [390, 226] width 100 height 32
type textarea "@15:29 The call was transferred to [PERSON_NAME] without informing the cx."
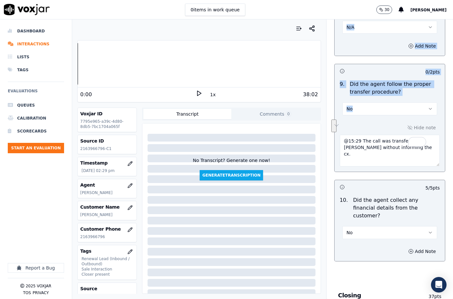
drag, startPoint x: 438, startPoint y: 226, endPoint x: 427, endPoint y: 291, distance: 65.7
click at [427, 291] on div "Your browser does not support the audio element. 0:00 1x 38:02 Voxjar ID 7795e9…" at bounding box center [262, 158] width 381 height 279
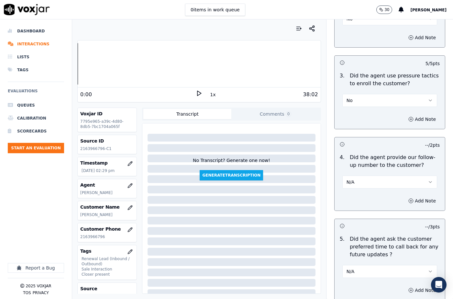
scroll to position [1766, 0]
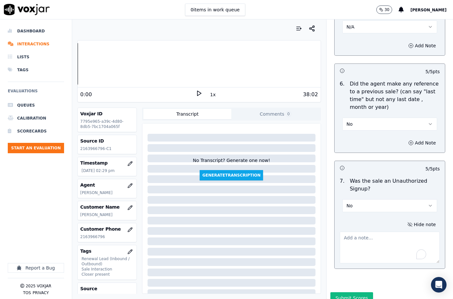
click at [345, 231] on textarea "To enrich screen reader interactions, please activate Accessibility in Grammarl…" at bounding box center [390, 247] width 100 height 32
paste textarea "[PERSON_NAME] called the cx and pitched for the Elec, I am giving you this call…"
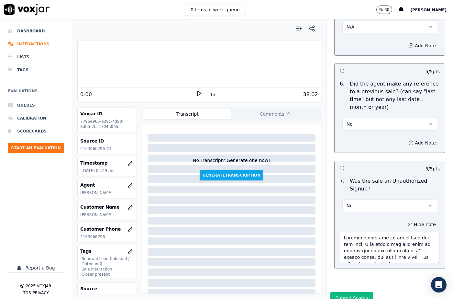
scroll to position [185, 0]
type textarea "[PERSON_NAME] called the cx and pitched for the Elec, I am giving you this call…"
